Goal: Contribute content: Contribute content

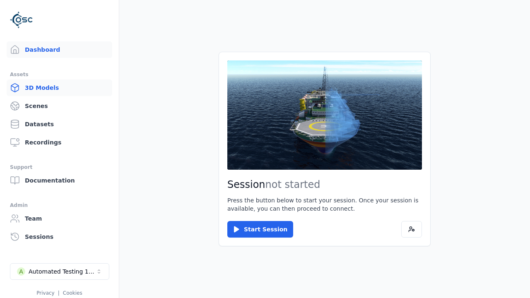
click at [59, 88] on link "3D Models" at bounding box center [60, 87] width 106 height 17
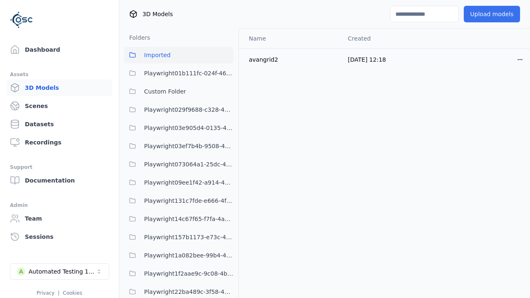
click at [491, 14] on button "Upload models" at bounding box center [492, 14] width 56 height 17
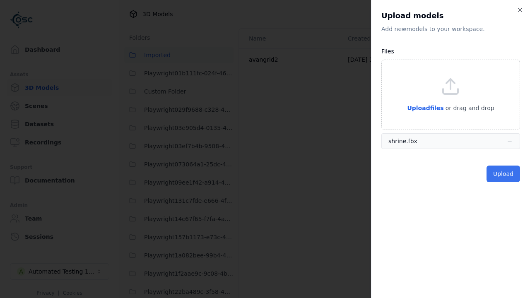
click at [503, 174] on button "Upload" at bounding box center [503, 174] width 34 height 17
